Goal: Task Accomplishment & Management: Use online tool/utility

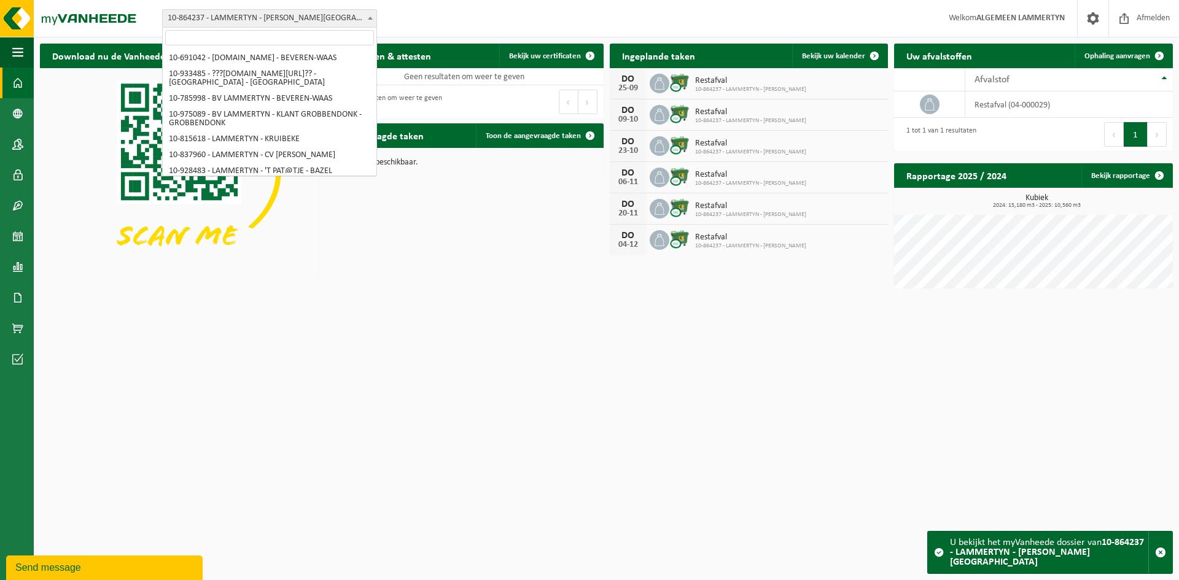
click at [255, 17] on span "10-864237 - LAMMERTYN - [PERSON_NAME][GEOGRAPHIC_DATA]" at bounding box center [270, 18] width 214 height 17
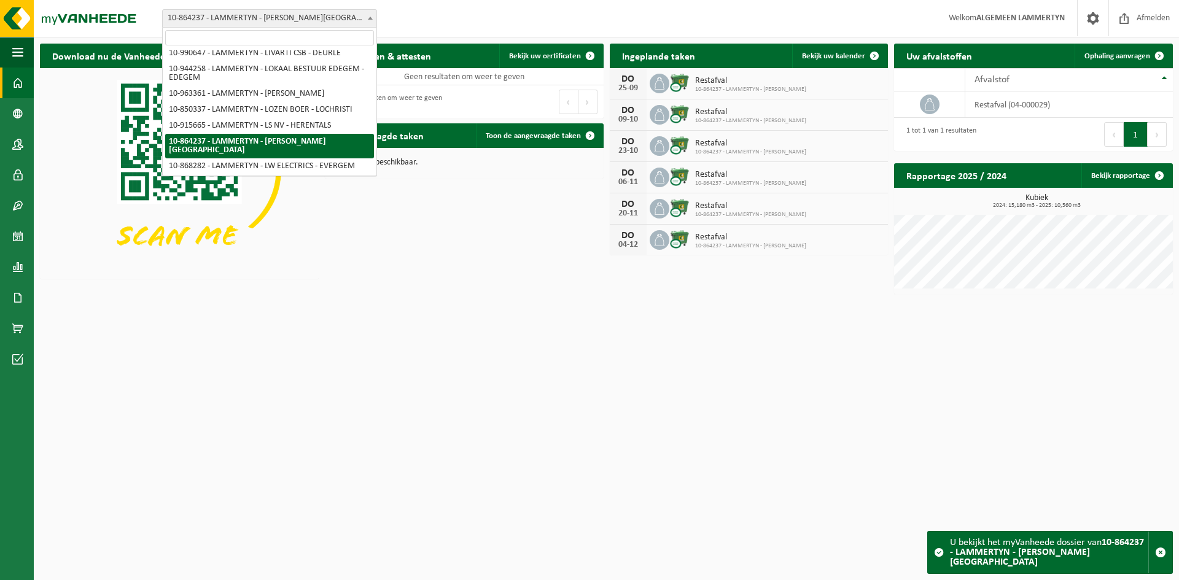
paste input "Knails"
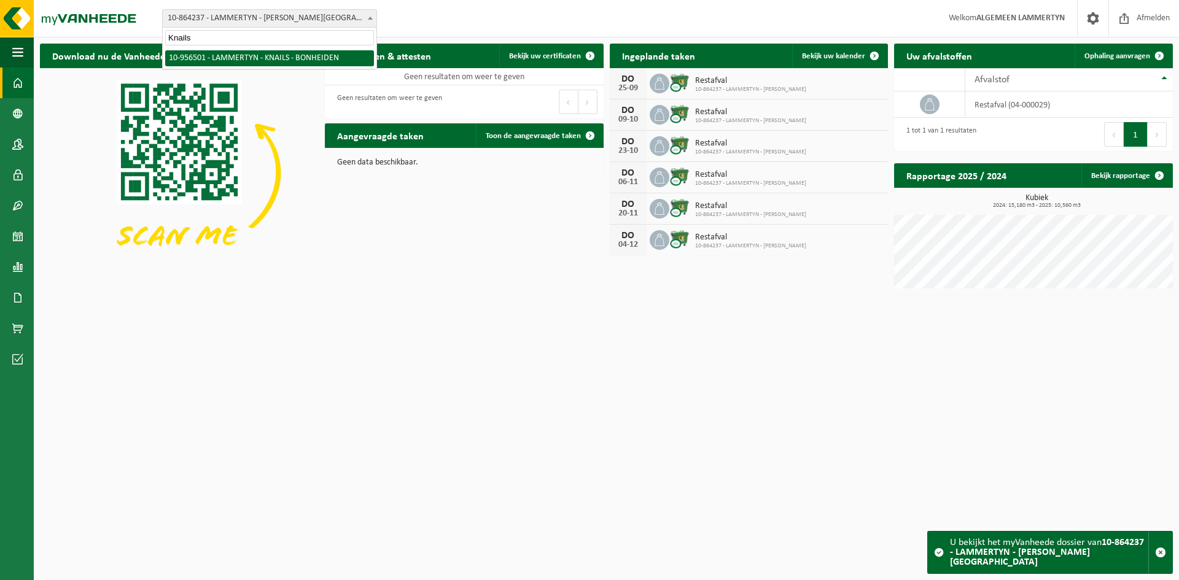
type input "Knails"
select select "145385"
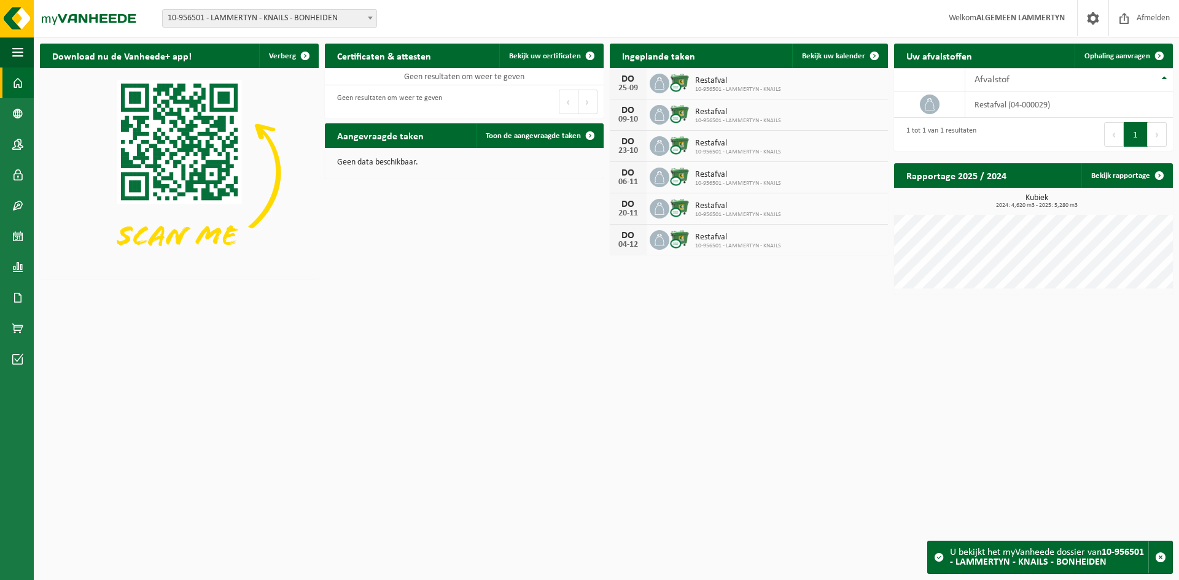
click at [735, 81] on span "Restafval" at bounding box center [738, 81] width 86 height 10
click at [830, 53] on span "Bekijk uw kalender" at bounding box center [833, 56] width 63 height 8
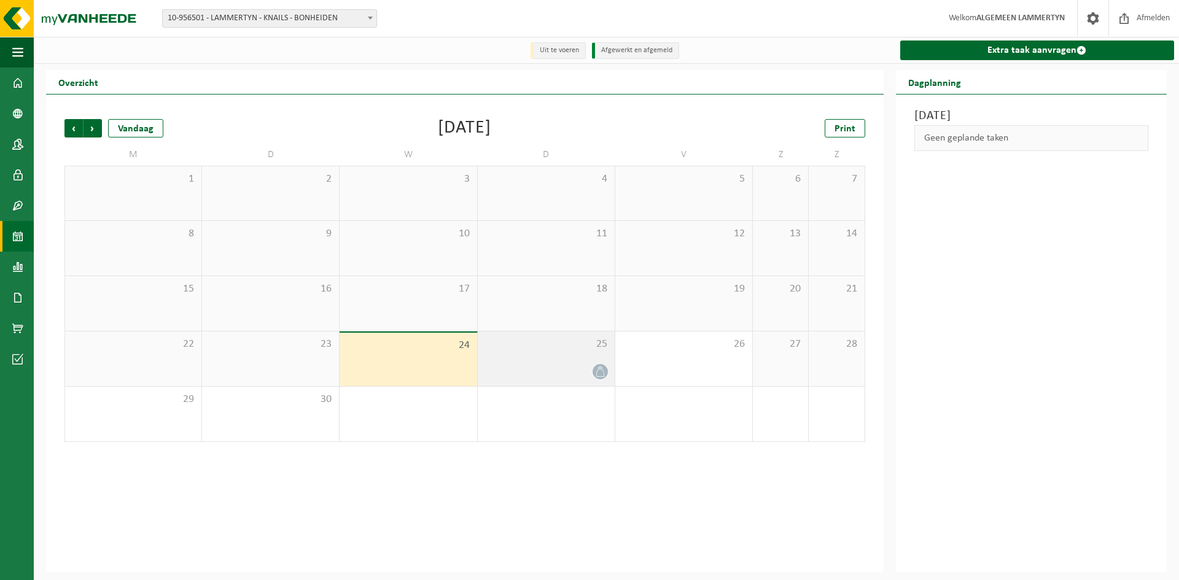
click at [599, 367] on span at bounding box center [600, 371] width 15 height 15
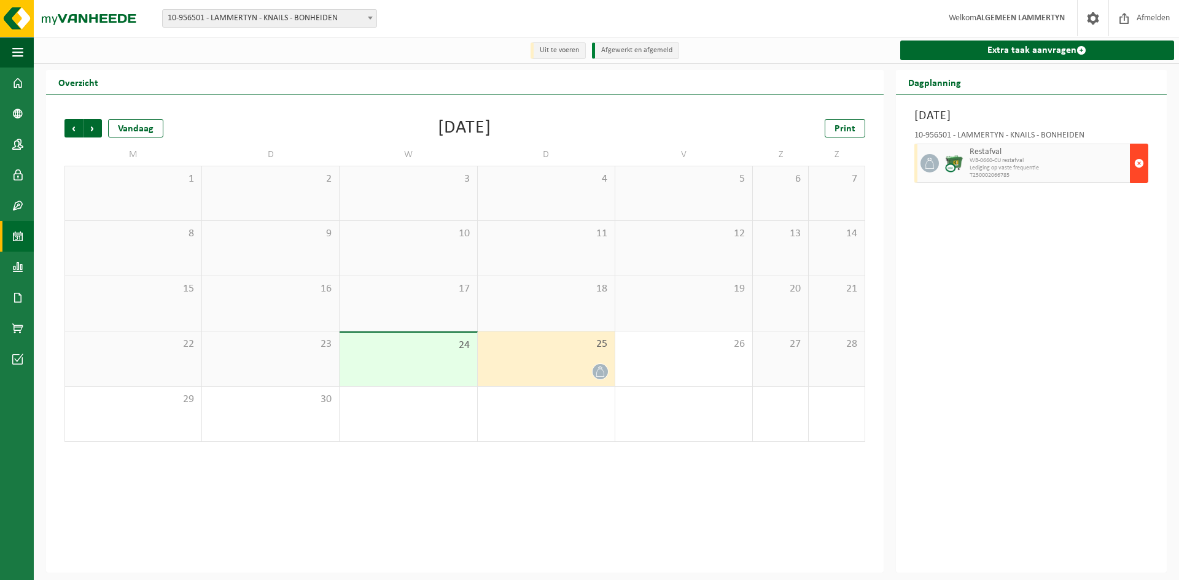
click at [1141, 168] on span "button" at bounding box center [1139, 163] width 10 height 25
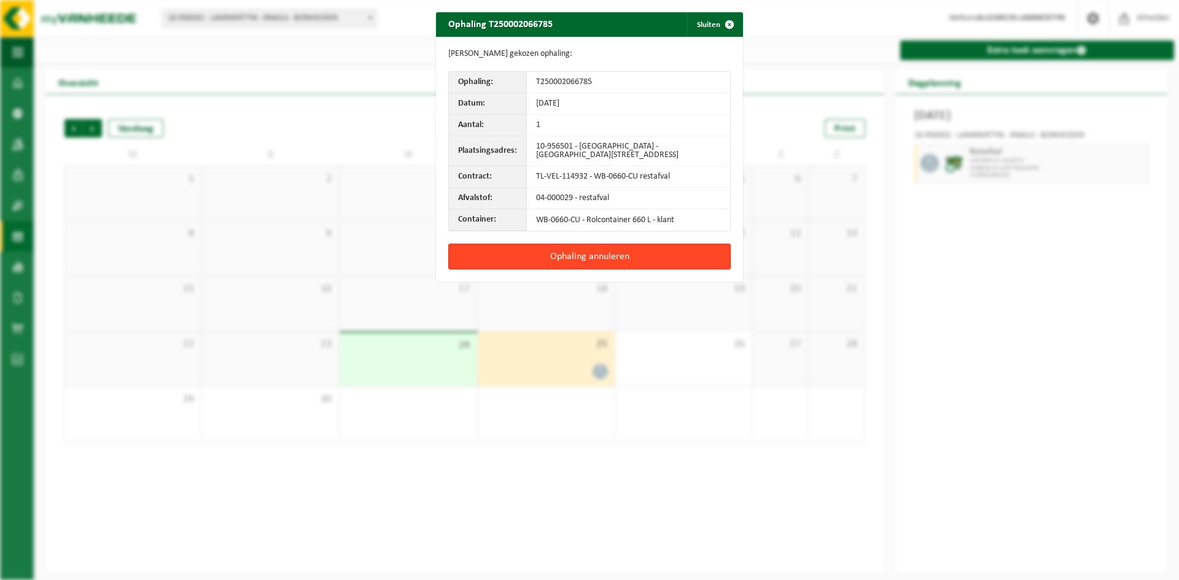
click at [651, 251] on button "Ophaling annuleren" at bounding box center [589, 257] width 282 height 26
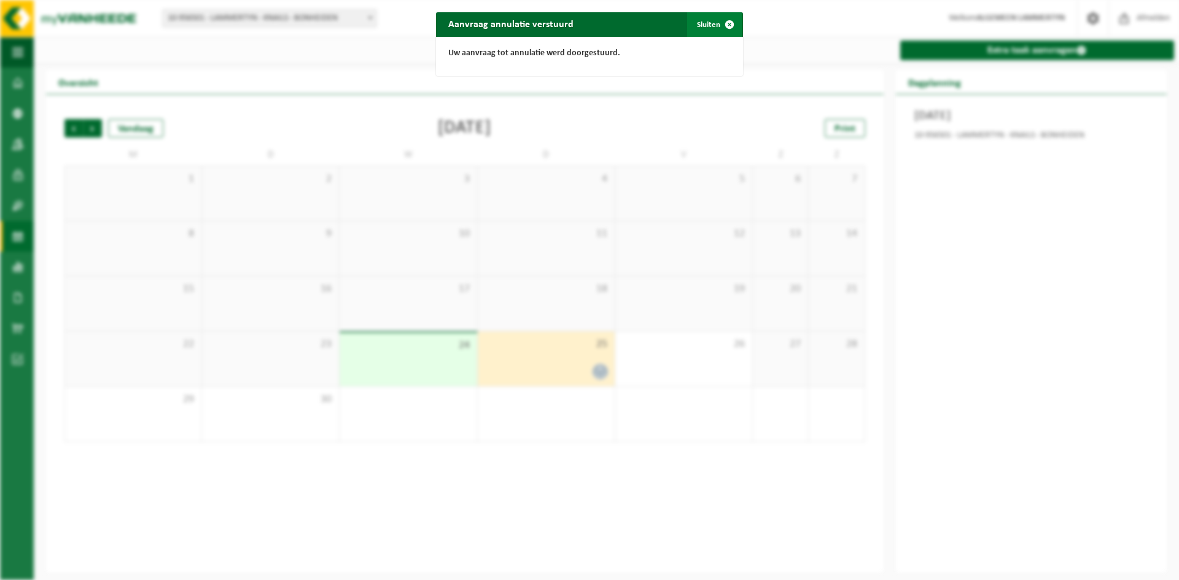
click at [702, 28] on button "Sluiten" at bounding box center [714, 24] width 55 height 25
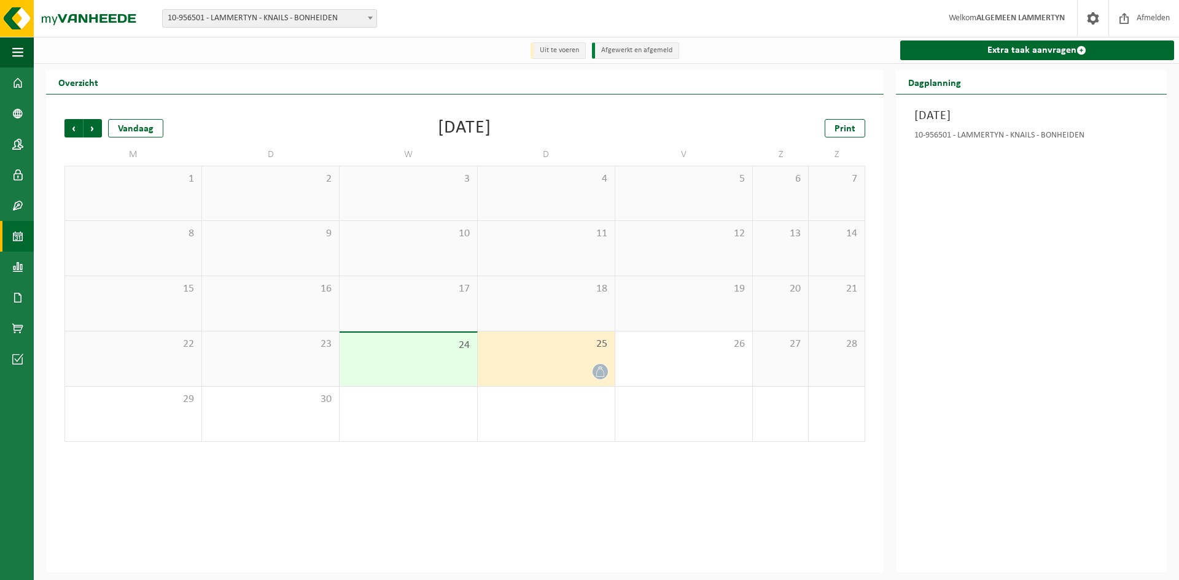
click at [499, 397] on span "2" at bounding box center [546, 400] width 125 height 14
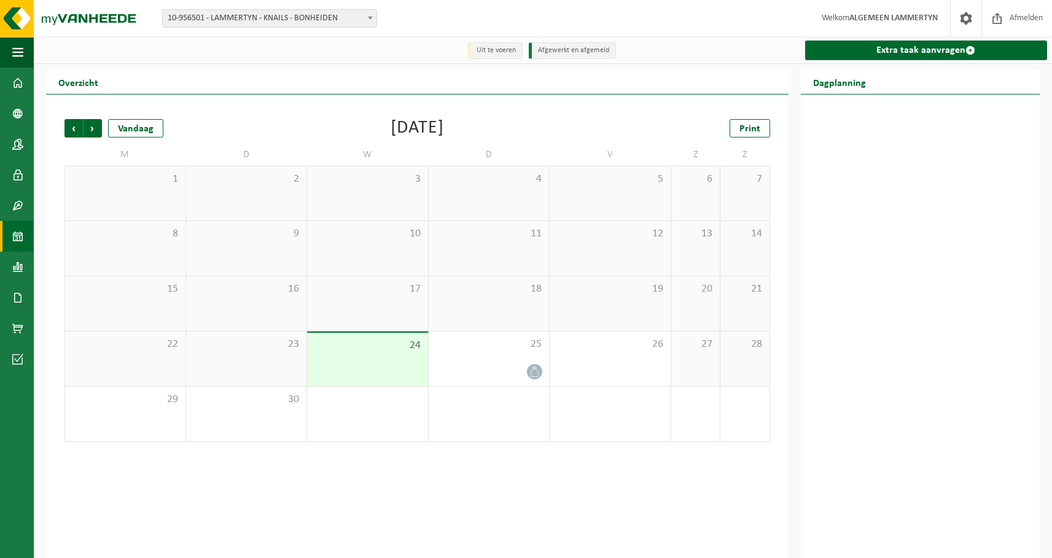
click at [224, 21] on span "10-956501 - LAMMERTYN - KNAILS - BONHEIDEN" at bounding box center [270, 18] width 214 height 17
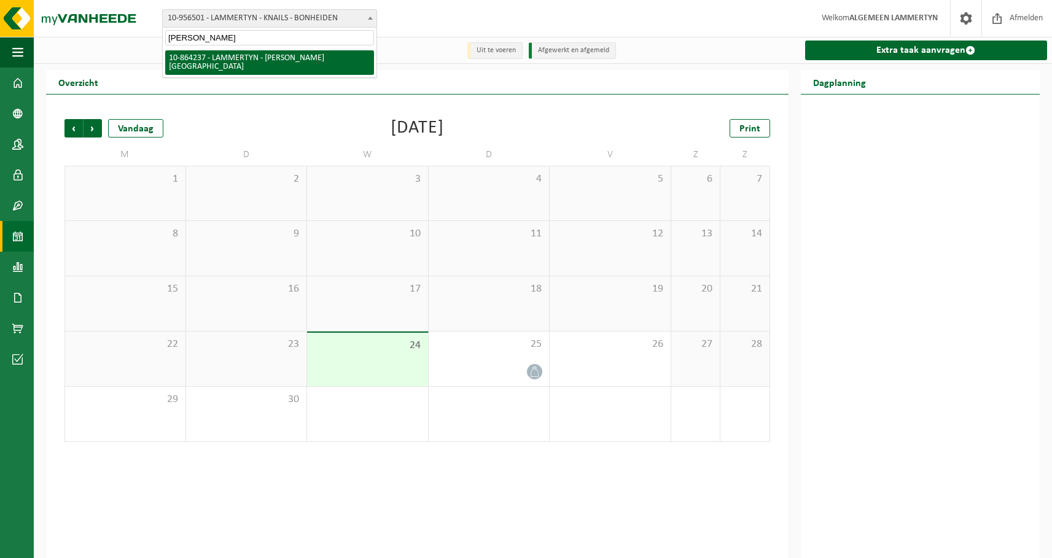
type input "Luc Van Laethem"
select select "101929"
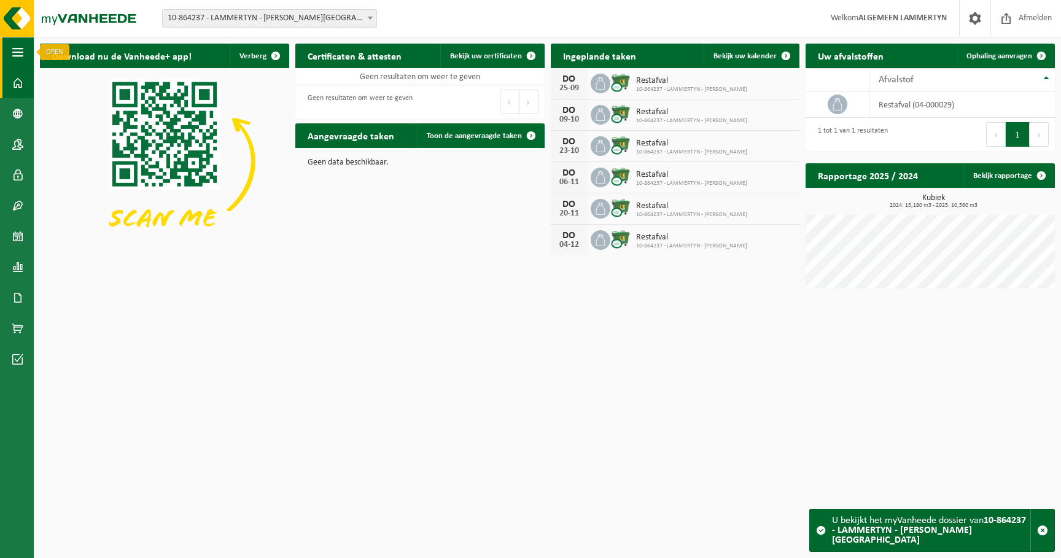
click at [12, 62] on button "Navigatie" at bounding box center [17, 52] width 34 height 31
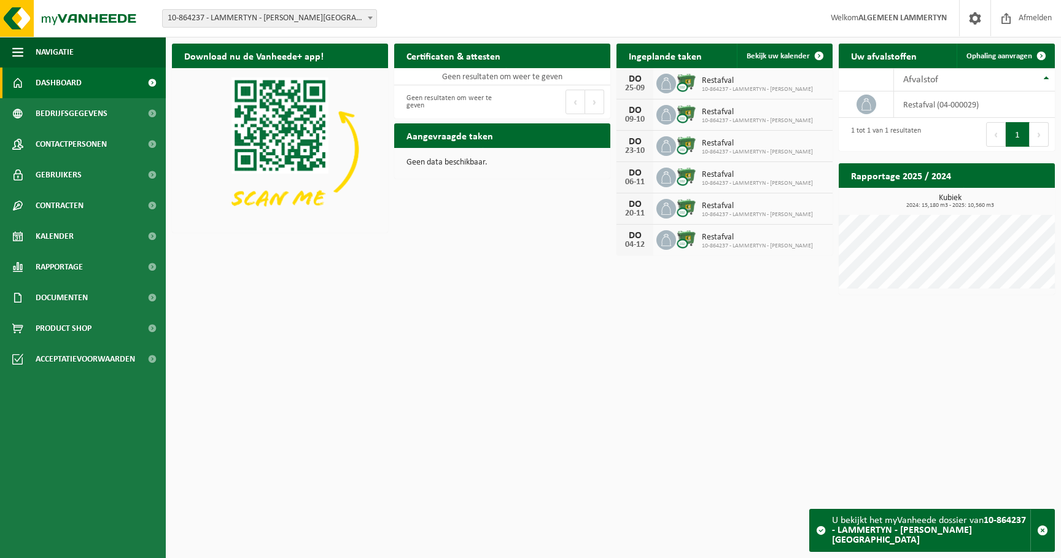
drag, startPoint x: 205, startPoint y: 35, endPoint x: 212, endPoint y: 30, distance: 8.9
click at [206, 35] on div "Vestiging: 10-691042 - LAMMERTYN.NET - BEVEREN-WAAS 10-933485 - ???LAMMERTYN.NE…" at bounding box center [530, 18] width 1061 height 37
click at [216, 26] on span "10-864237 - LAMMERTYN - [PERSON_NAME][GEOGRAPHIC_DATA]" at bounding box center [269, 18] width 215 height 18
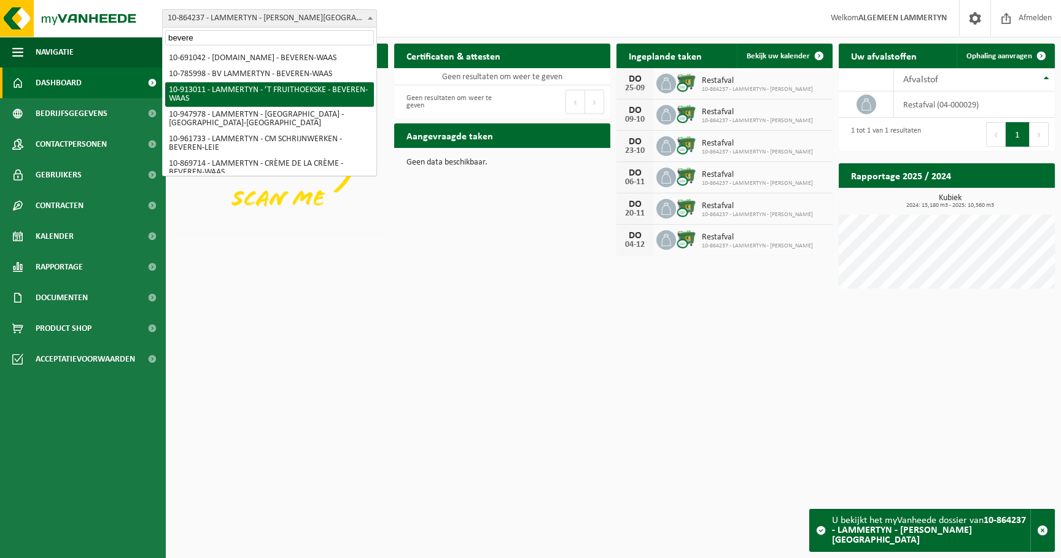
type input "bevere"
select select "125896"
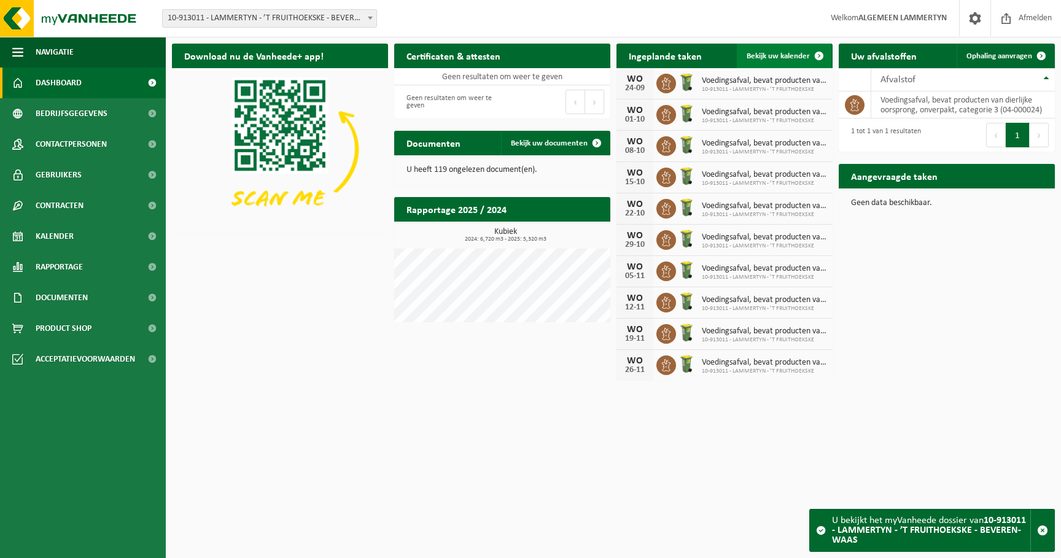
click at [784, 58] on span "Bekijk uw kalender" at bounding box center [778, 56] width 63 height 8
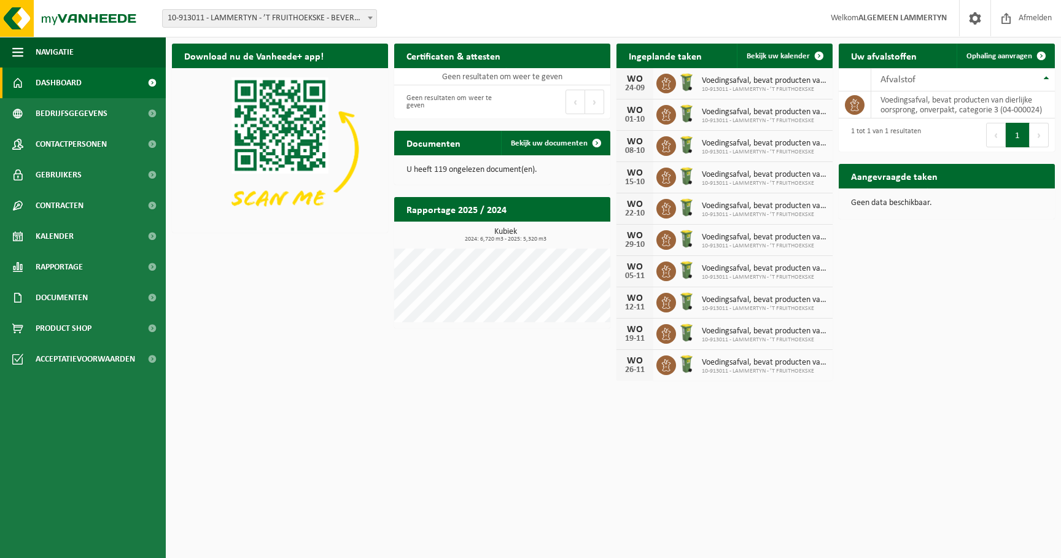
click at [295, 25] on span "10-913011 - LAMMERTYN - ’T FRUITHOEKSKE - BEVEREN-WAAS" at bounding box center [270, 18] width 214 height 17
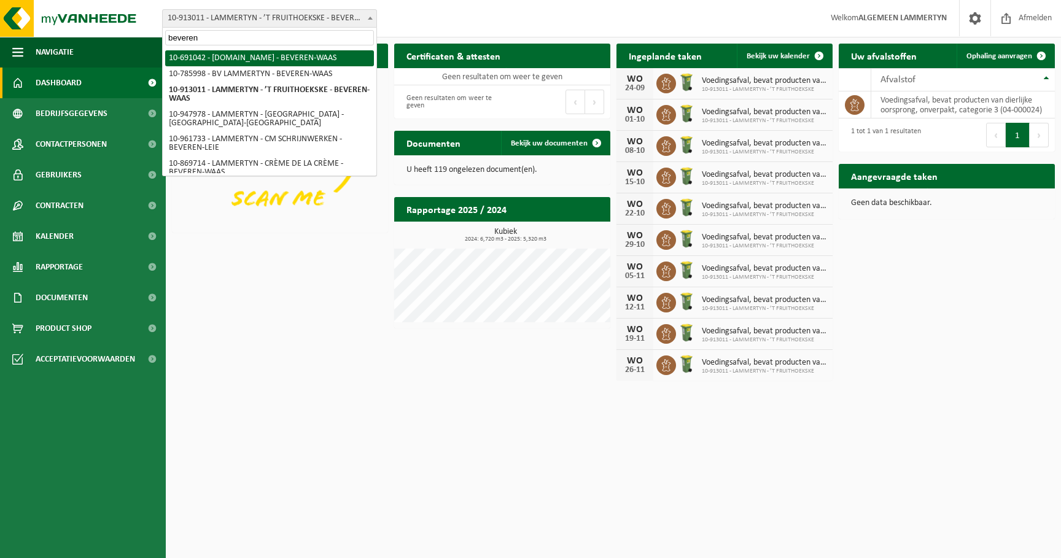
type input "beveren"
select select "3258"
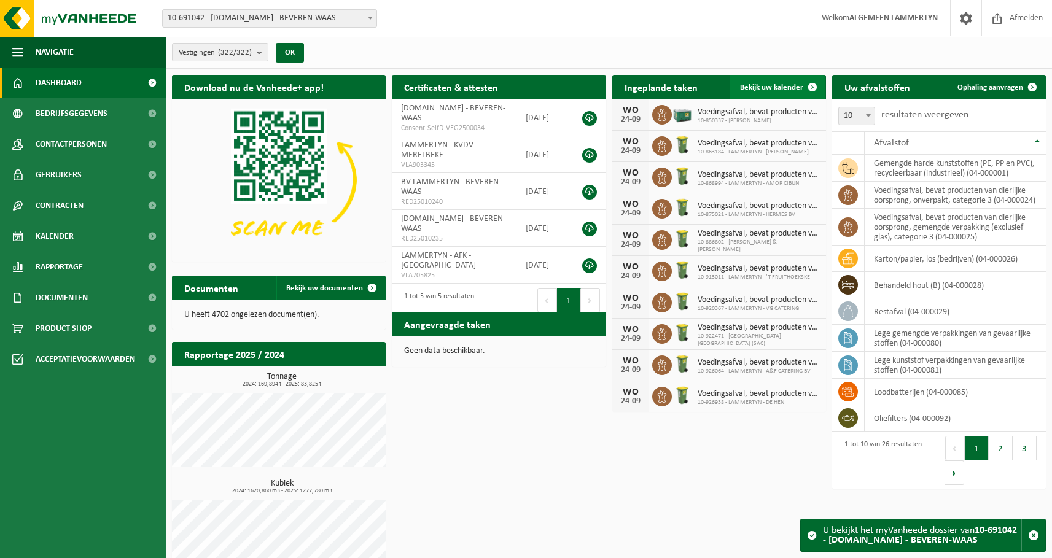
click at [800, 90] on span at bounding box center [812, 87] width 25 height 25
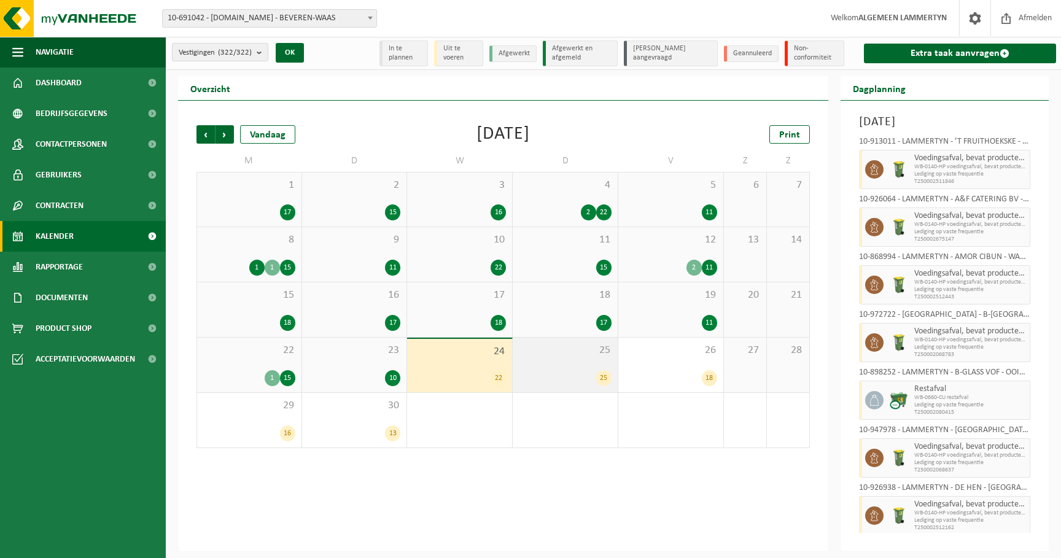
click at [577, 368] on div "25 25" at bounding box center [565, 365] width 105 height 55
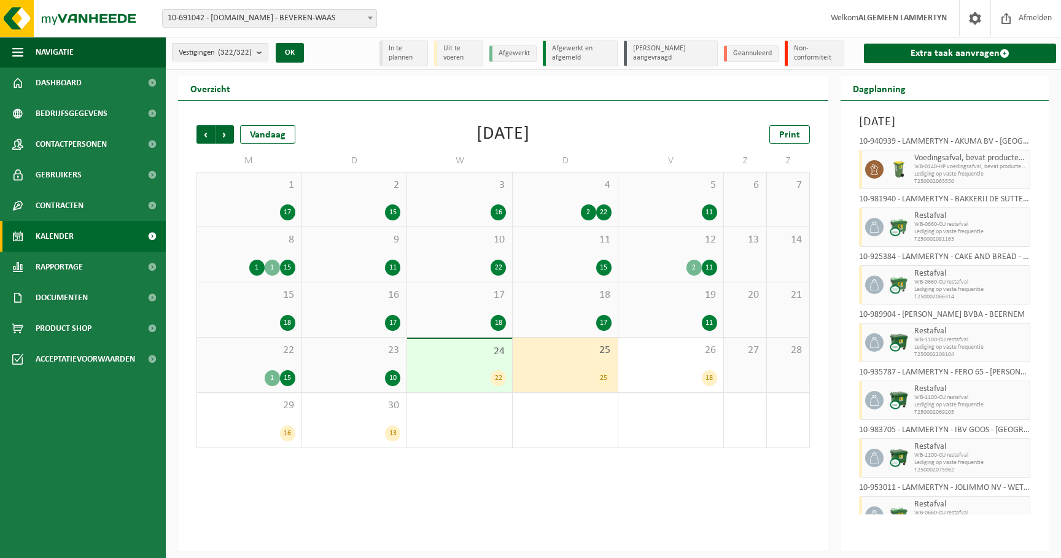
click at [578, 364] on div "25 25" at bounding box center [565, 365] width 105 height 55
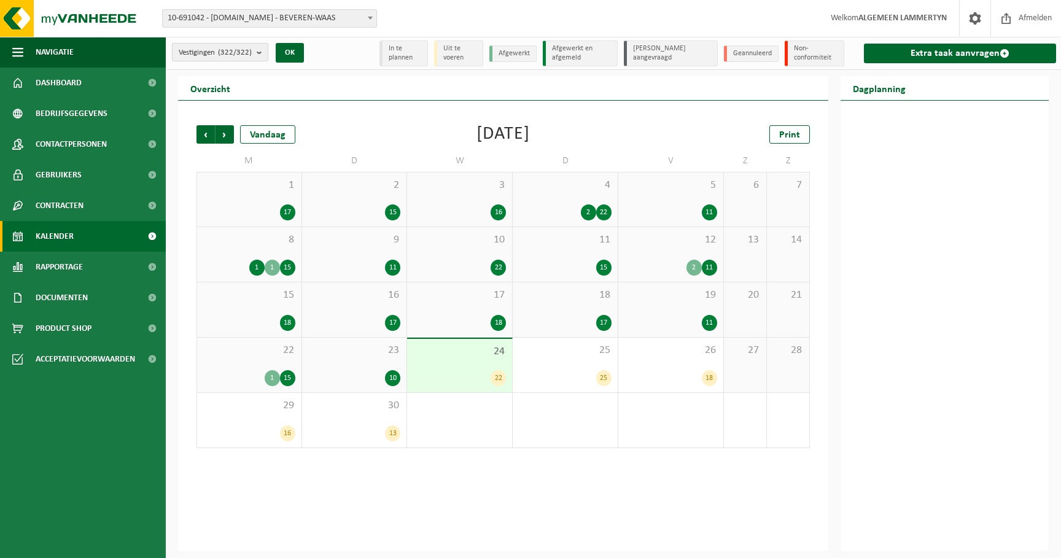
click at [251, 57] on span "Vestigingen (322/322)" at bounding box center [215, 53] width 73 height 18
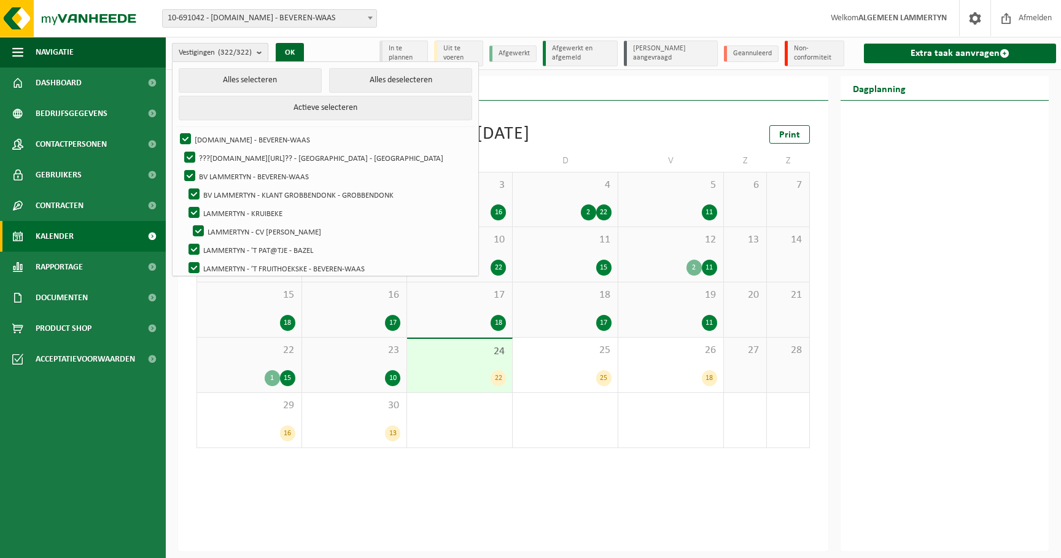
click at [251, 57] on span "Vestigingen (322/322)" at bounding box center [215, 53] width 73 height 18
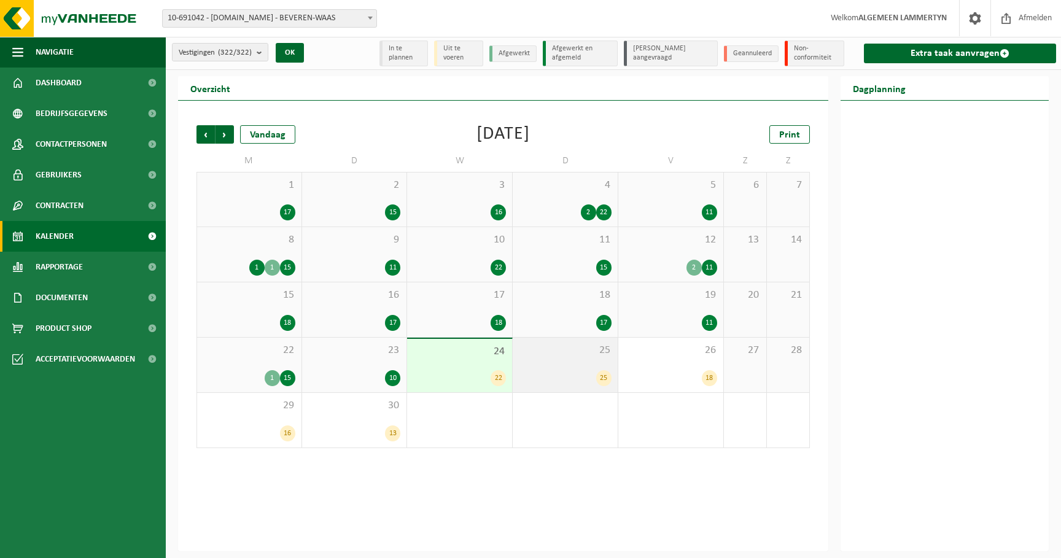
click at [580, 357] on div "25 25" at bounding box center [565, 365] width 105 height 55
click at [583, 356] on span "25" at bounding box center [565, 351] width 93 height 14
click at [584, 356] on span "25" at bounding box center [565, 351] width 93 height 14
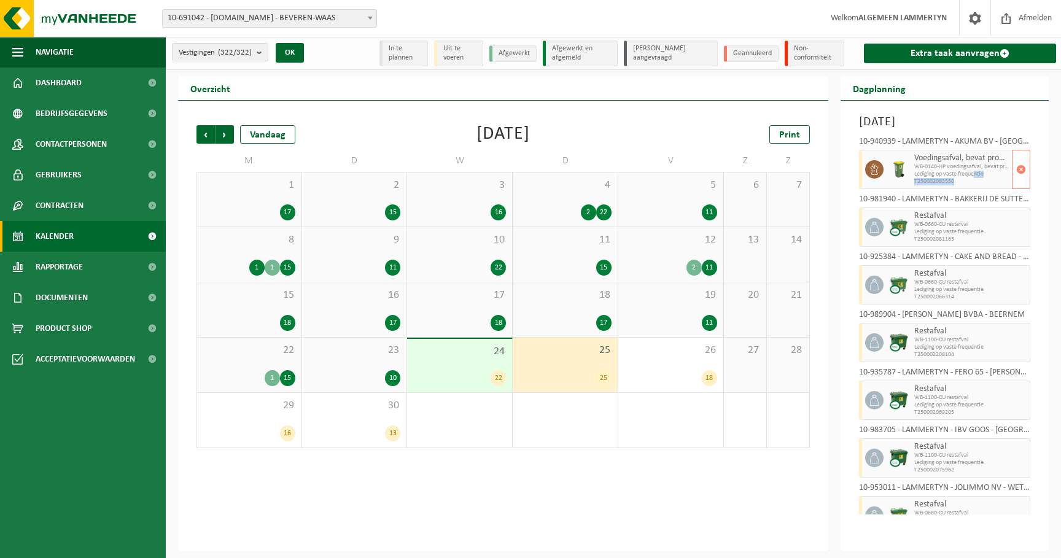
click at [976, 177] on div "Voedingsafval, bevat producten van dierlijke oorsprong, onverpakt, categorie 3 …" at bounding box center [961, 169] width 101 height 39
click at [955, 231] on span "Lediging op vaste frequentie" at bounding box center [961, 231] width 95 height 7
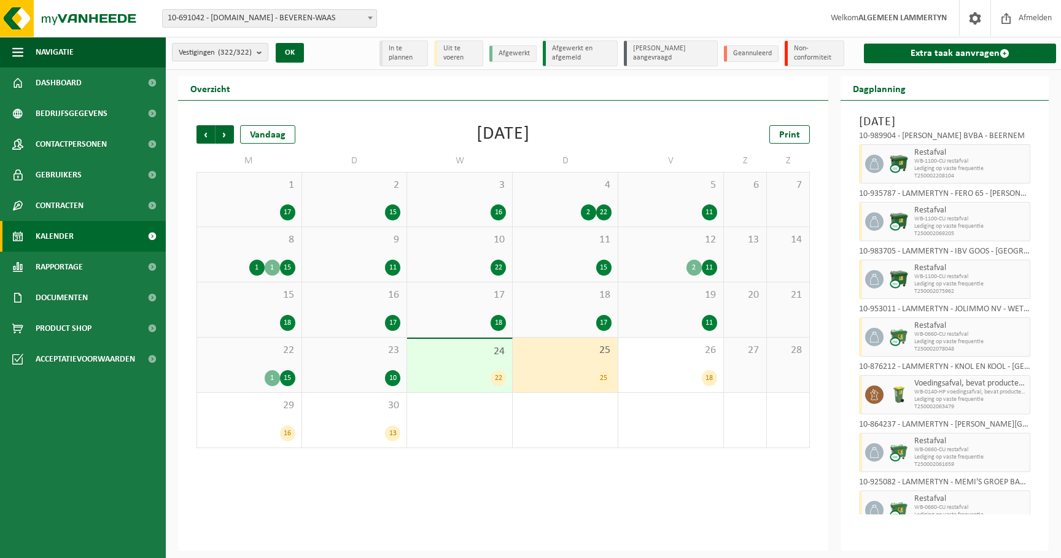
scroll to position [141, 0]
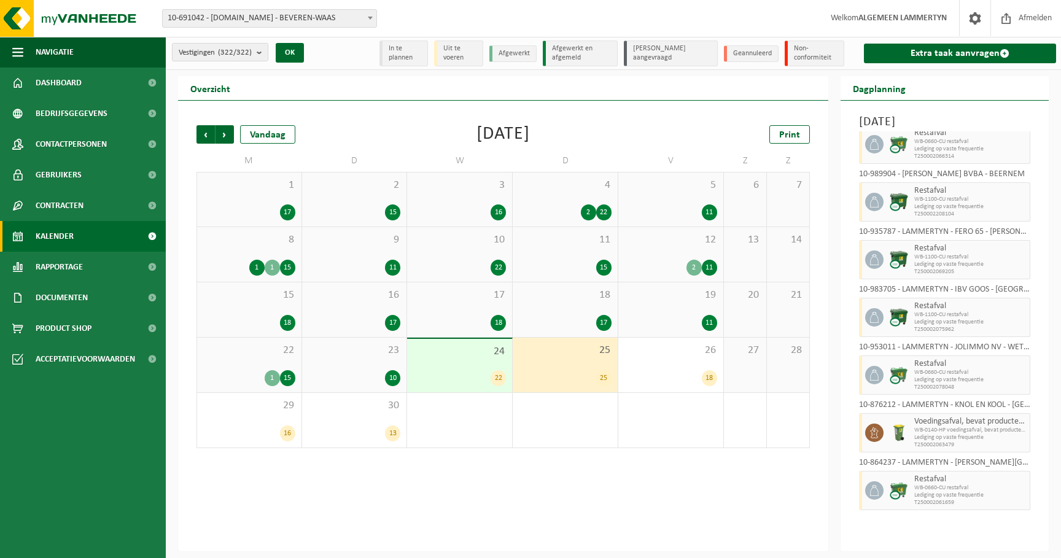
click at [290, 21] on span "10-691042 - [DOMAIN_NAME] - BEVEREN-WAAS" at bounding box center [270, 18] width 214 height 17
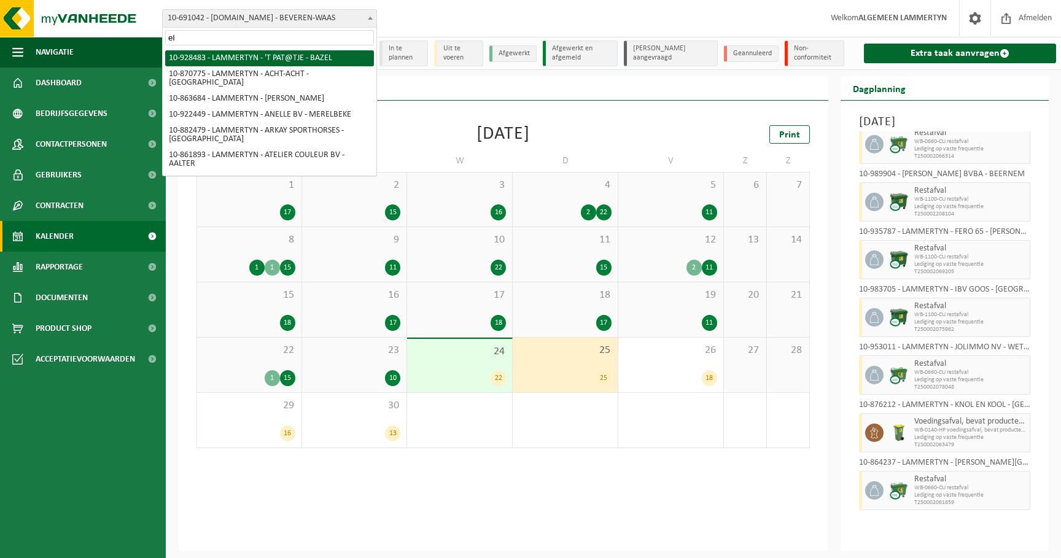
type input "e"
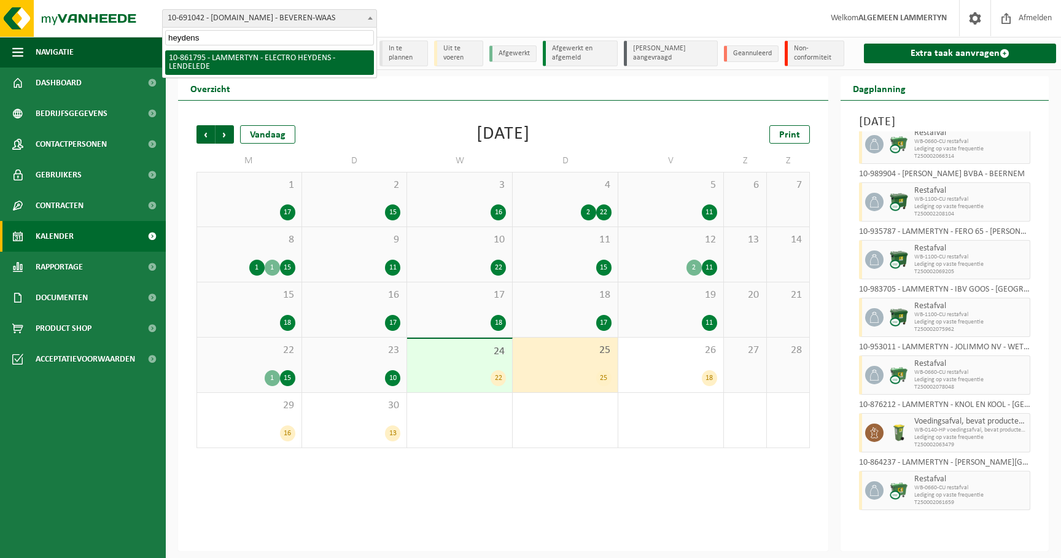
type input "heydens"
select select "100782"
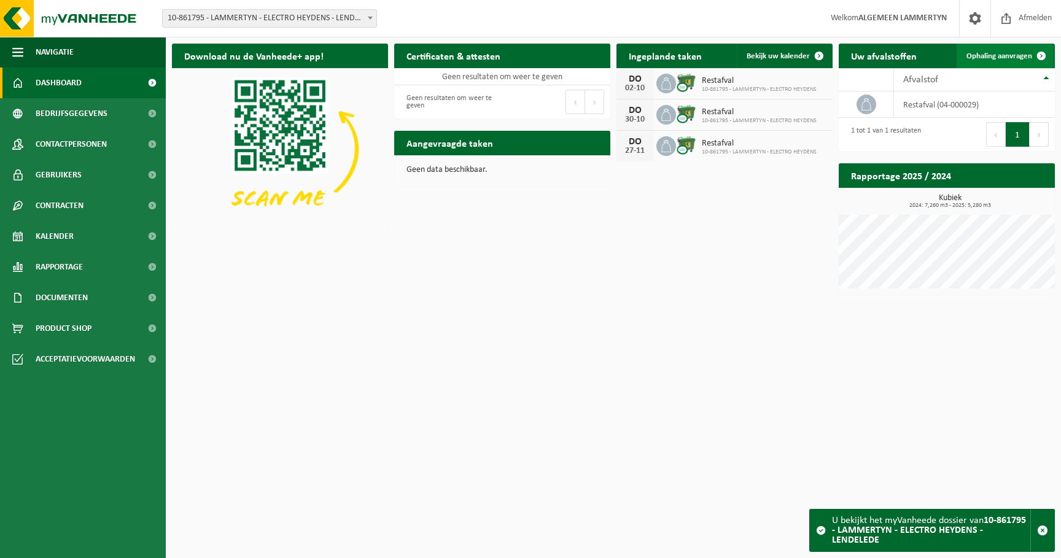
click at [995, 58] on span "Ophaling aanvragen" at bounding box center [999, 56] width 66 height 8
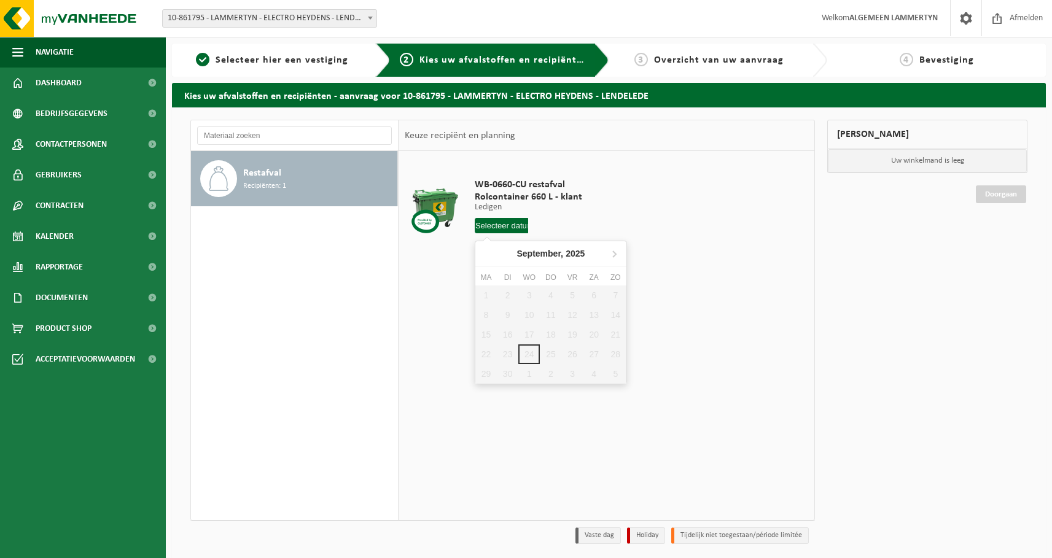
click at [506, 230] on input "text" at bounding box center [502, 225] width 54 height 15
click at [550, 348] on div "1 2 3 4 5 6 7 8 9 10 11 12 13 14 15 16 17 18 19 20 21 22 23 24 25 26 27 28 29 3…" at bounding box center [550, 335] width 151 height 98
click at [550, 350] on div "1 2 3 4 5 6 7 8 9 10 11 12 13 14 15 16 17 18 19 20 21 22 23 24 25 26 27 28 29 3…" at bounding box center [550, 335] width 151 height 98
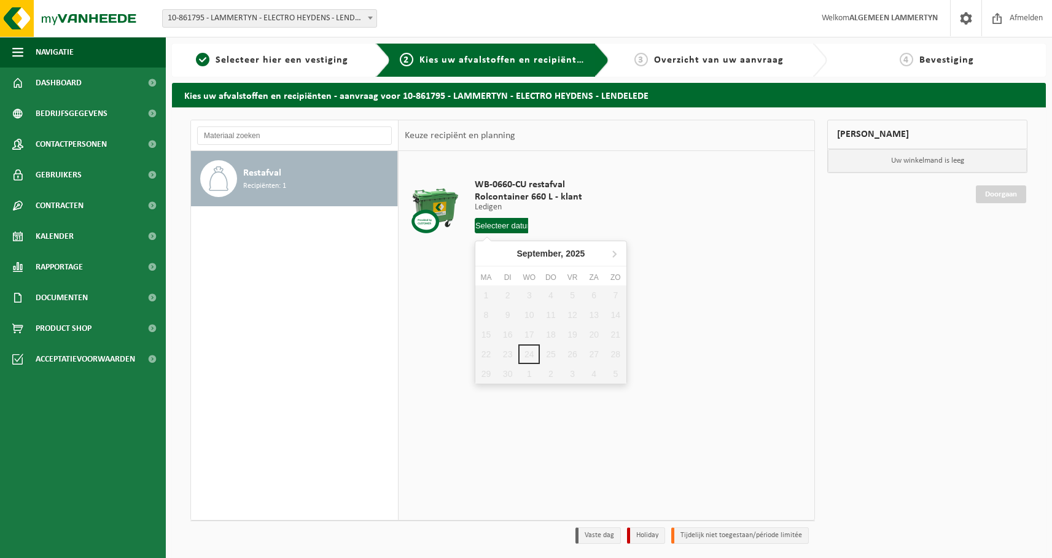
click at [742, 211] on td "WB-0660-CU restafval Rolcontainer 660 L - klant Ledigen Ledigen Ledigen 1 Aanta…" at bounding box center [636, 209] width 343 height 104
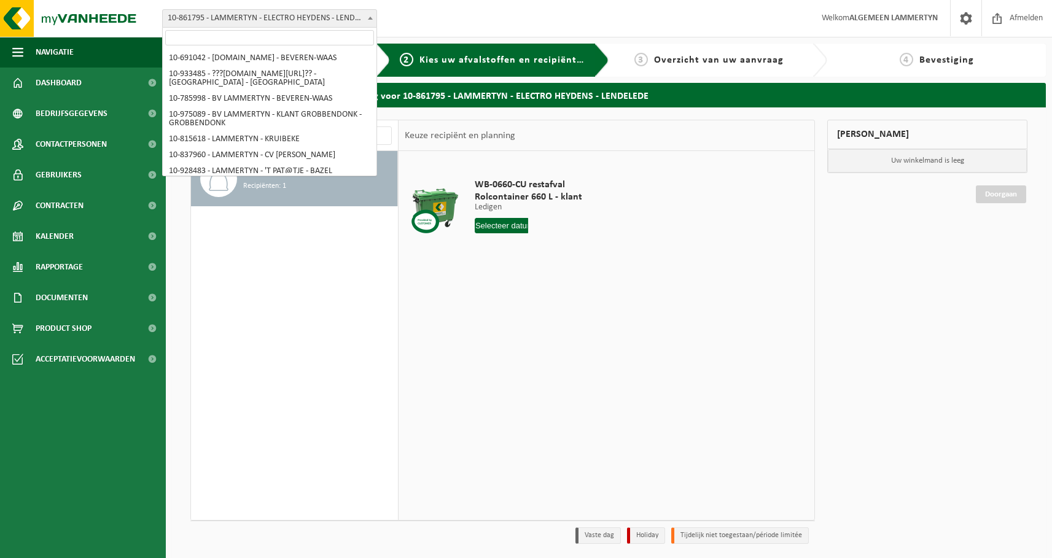
click at [333, 22] on span "10-861795 - LAMMERTYN - ELECTRO HEYDENS - LENDELEDE" at bounding box center [270, 18] width 214 height 17
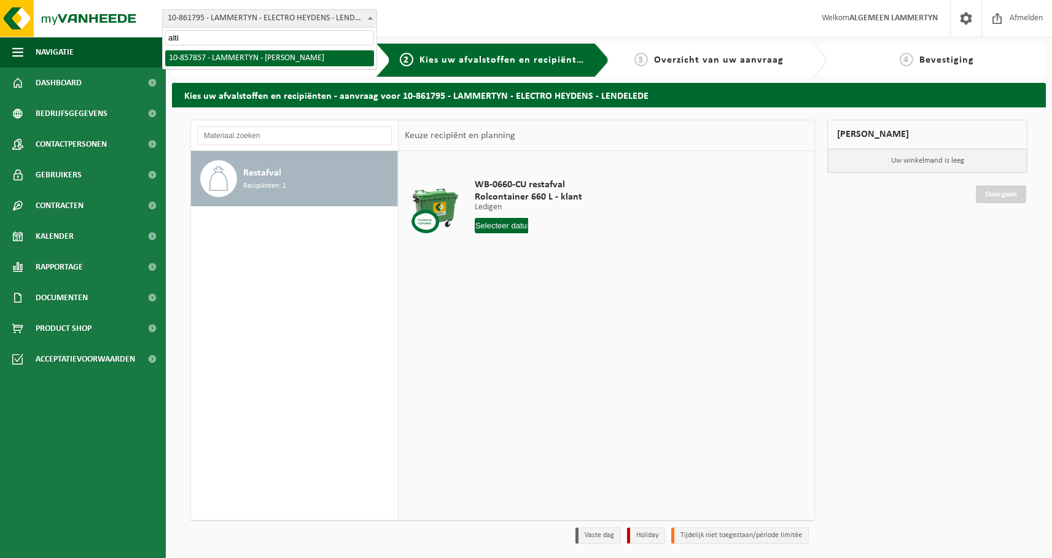
type input "alti"
